Goal: Check status: Check status

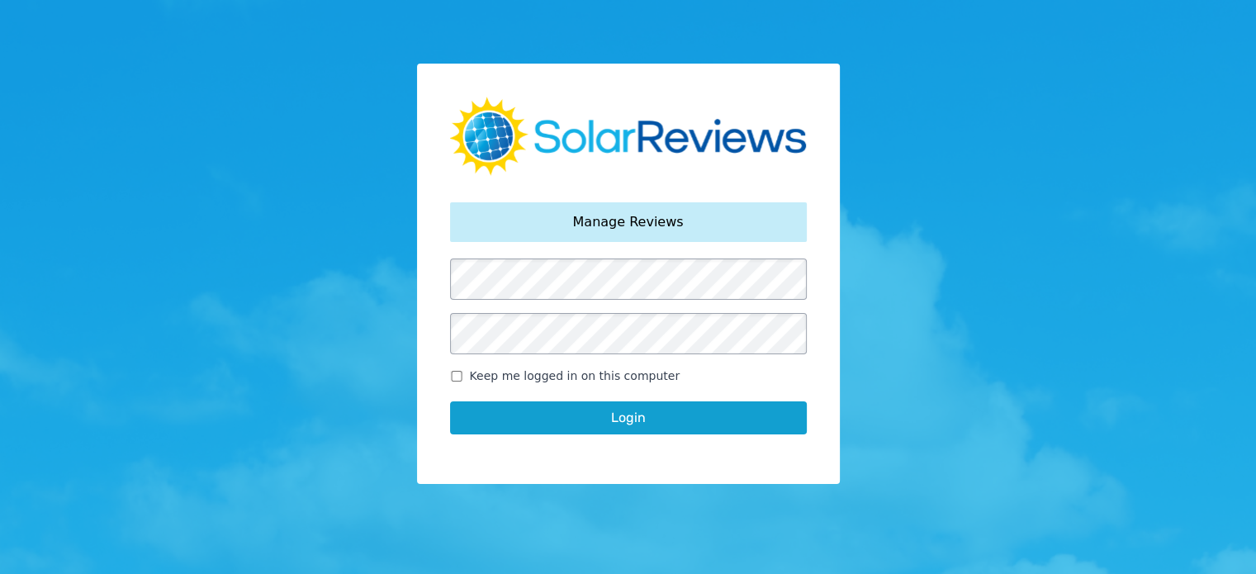
click at [459, 375] on input "Keep me logged in on this computer" at bounding box center [456, 376] width 13 height 11
checkbox input "true"
click at [561, 417] on button "Login" at bounding box center [628, 417] width 357 height 33
click at [654, 419] on button "Login" at bounding box center [628, 417] width 357 height 33
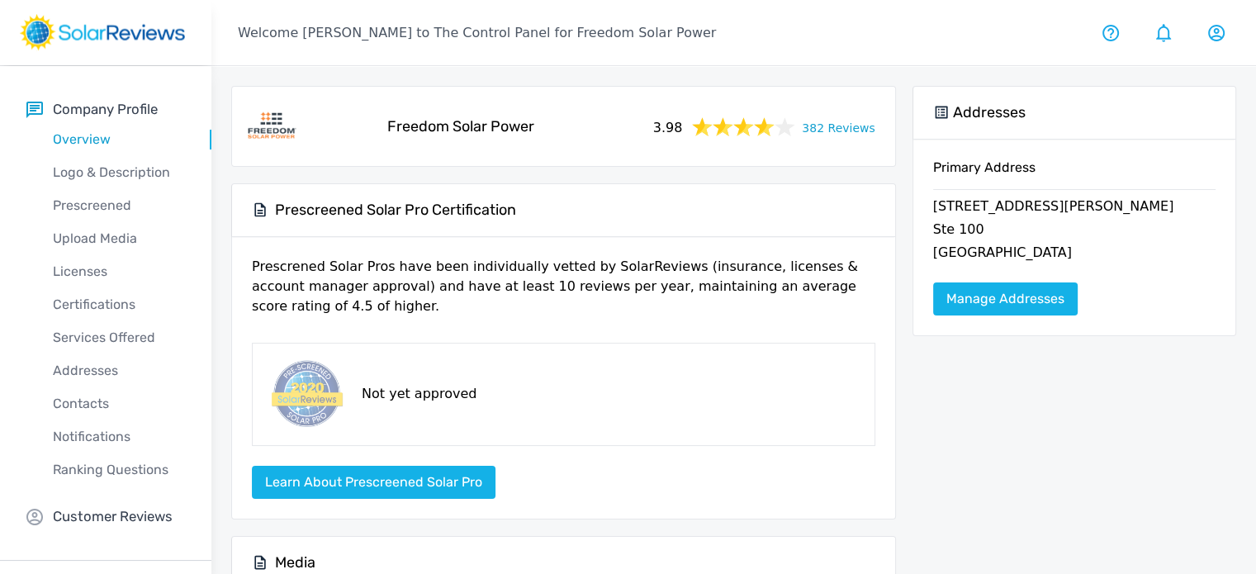
click at [831, 123] on link "382 Reviews" at bounding box center [838, 126] width 73 height 21
